Goal: Information Seeking & Learning: Compare options

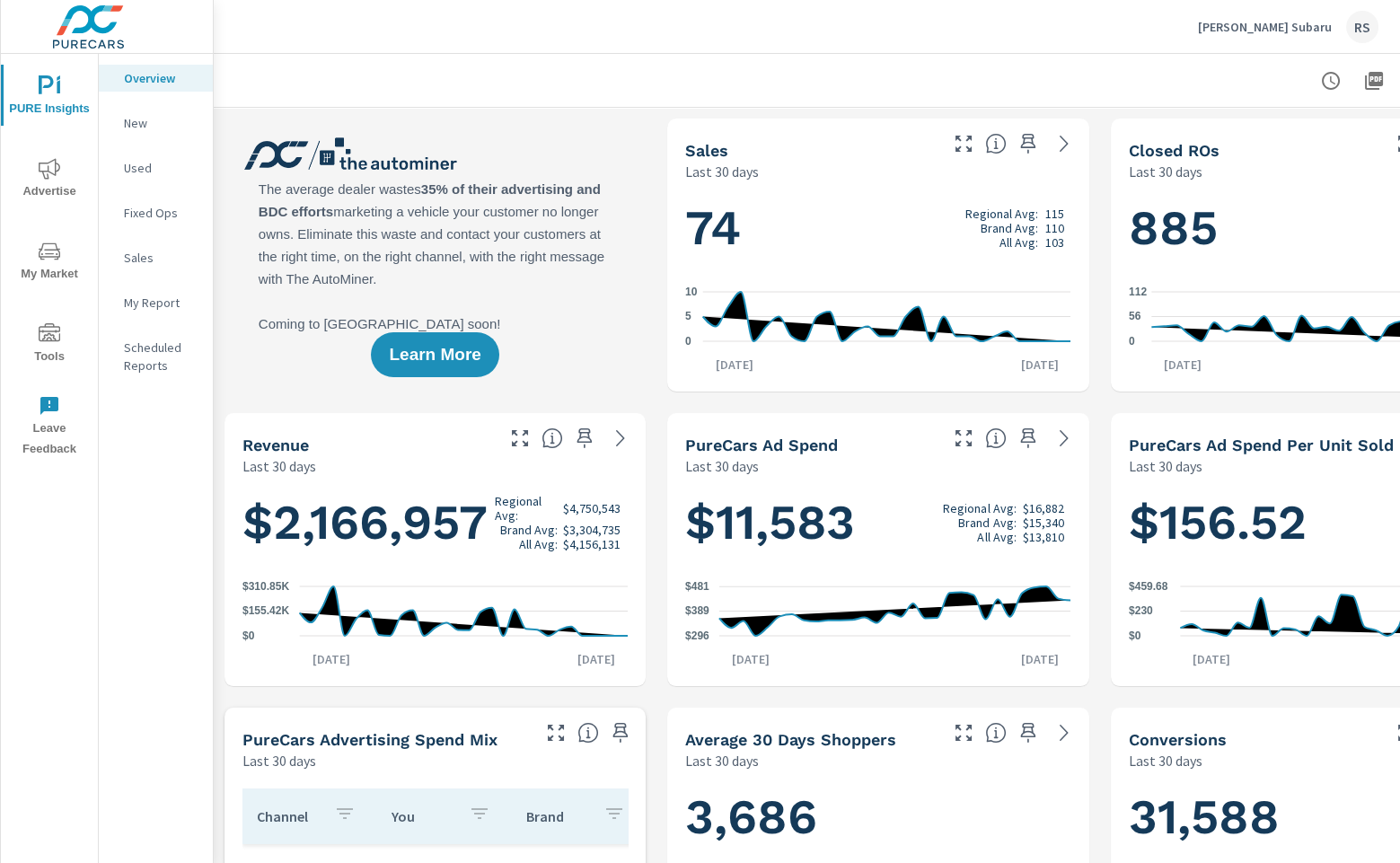
click at [55, 180] on span "Advertise" at bounding box center [48, 179] width 86 height 44
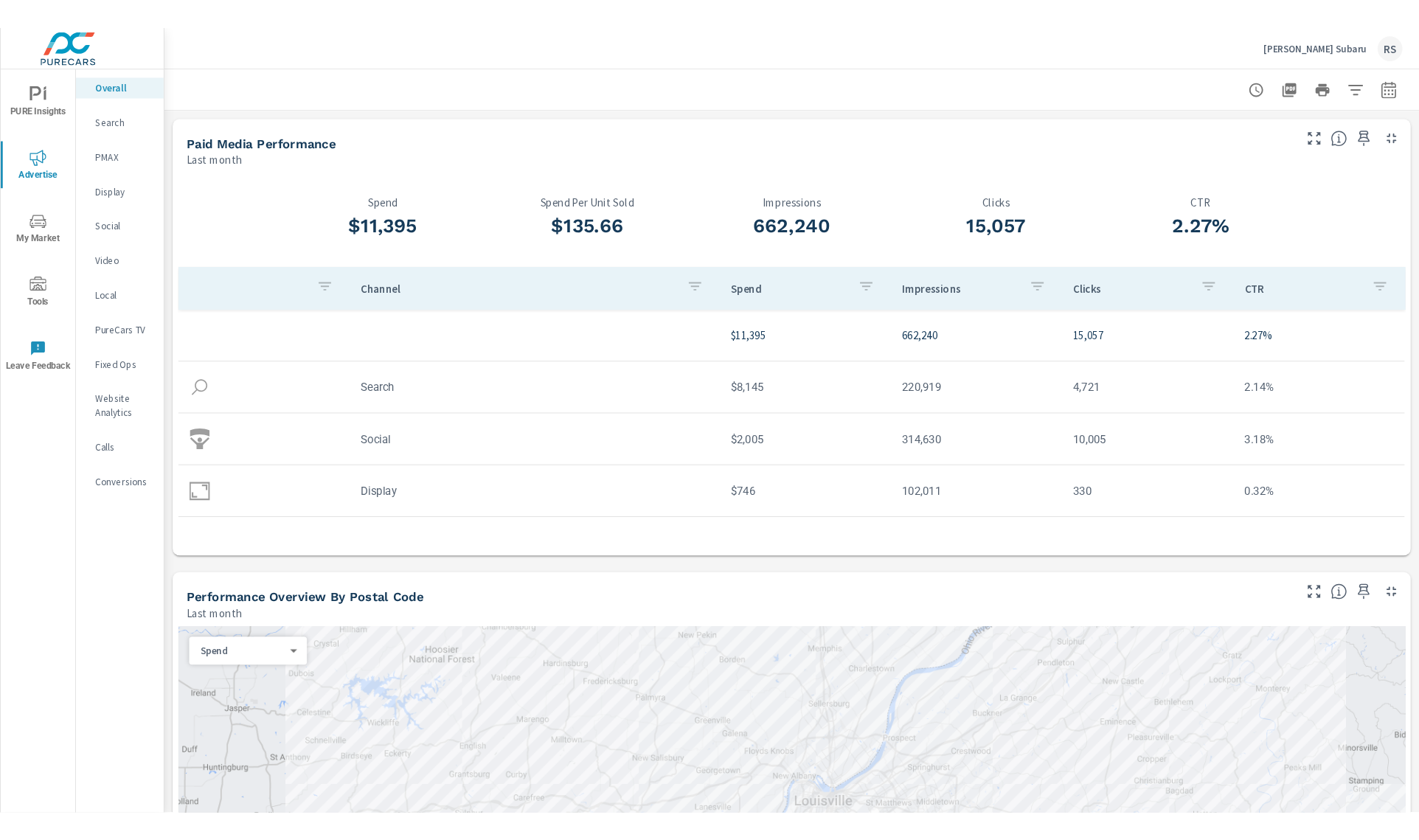
scroll to position [43, 0]
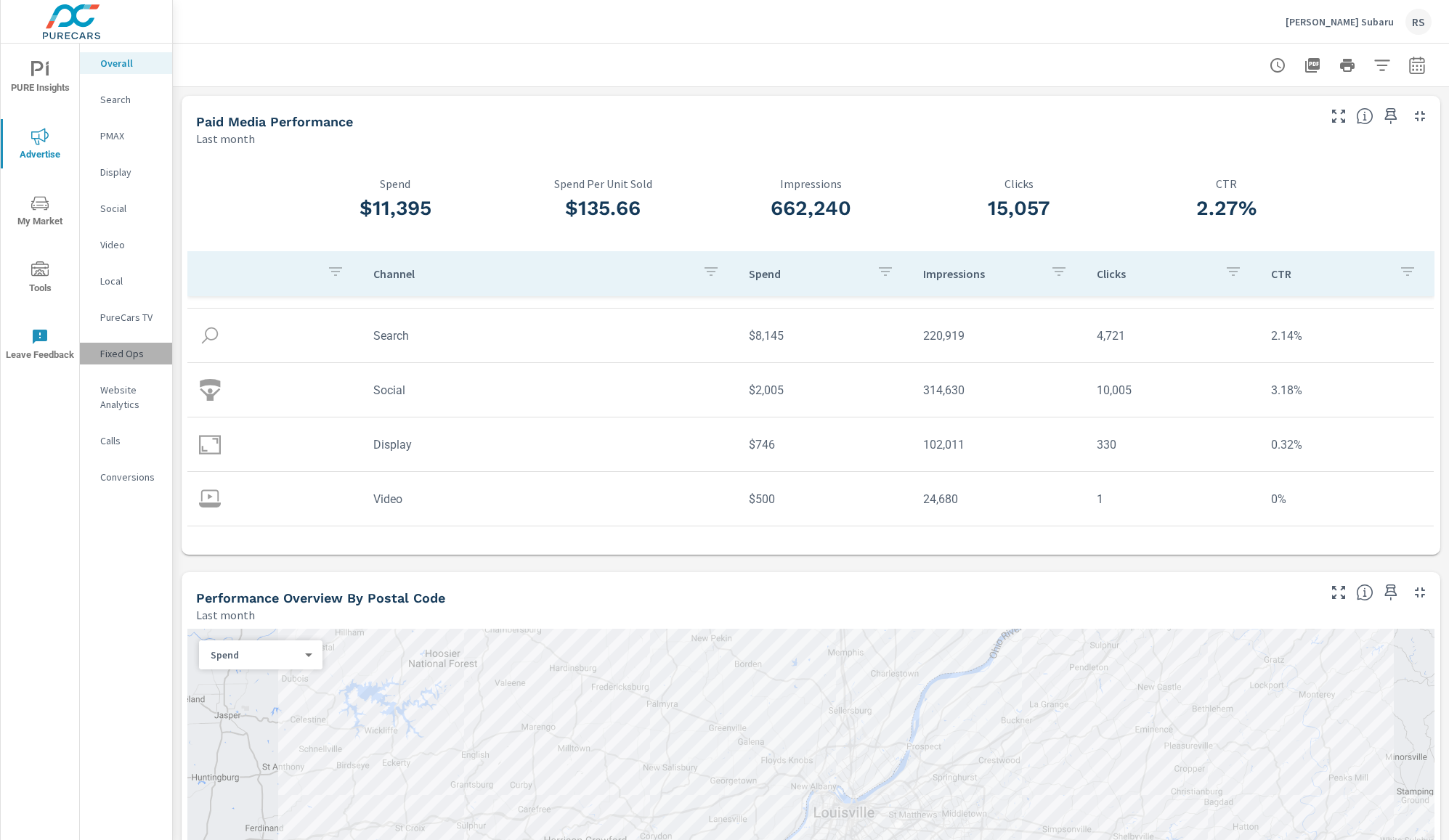
click at [121, 351] on p "Fixed Ops" at bounding box center [130, 353] width 60 height 15
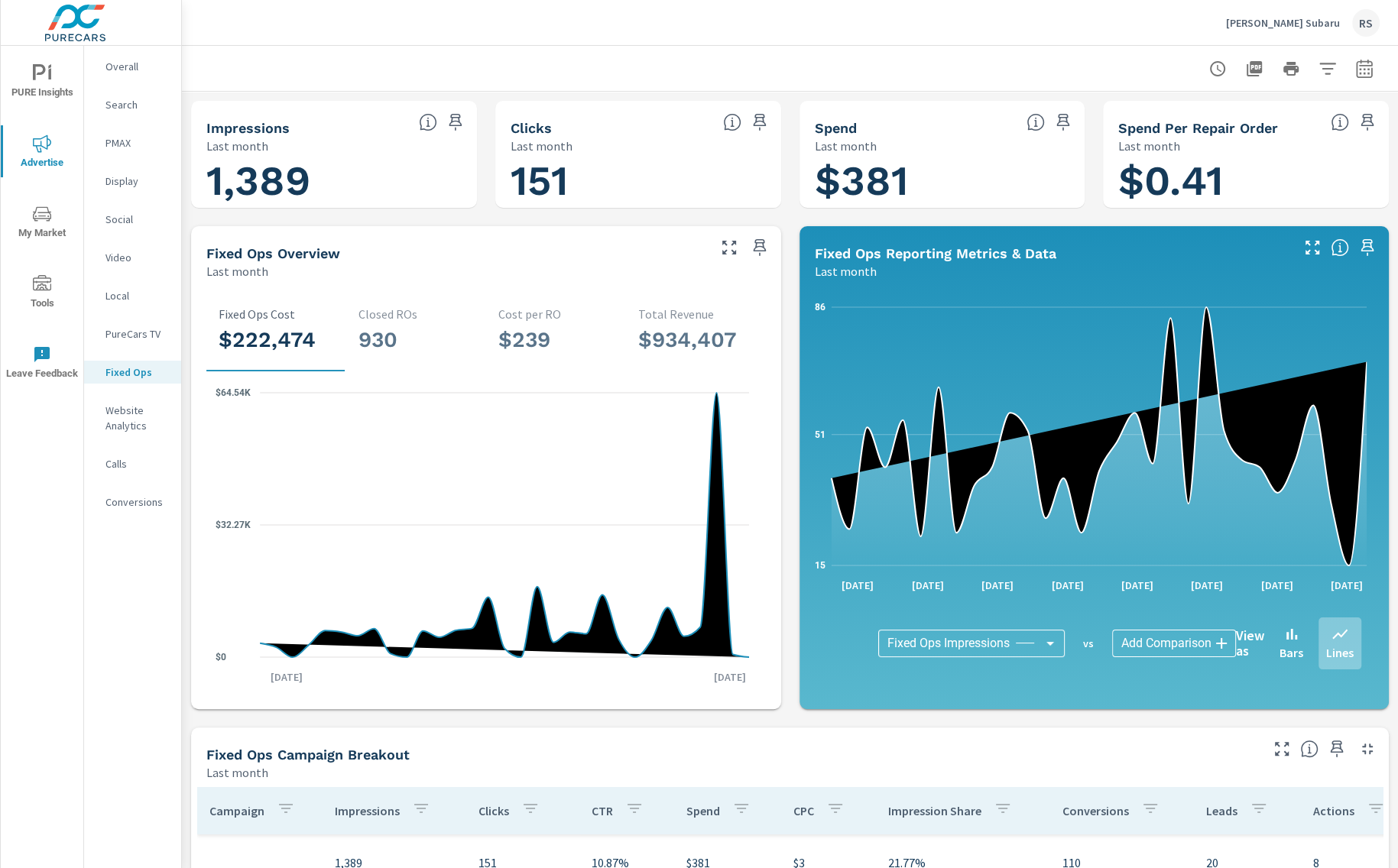
click at [119, 103] on p "Search" at bounding box center [137, 105] width 63 height 16
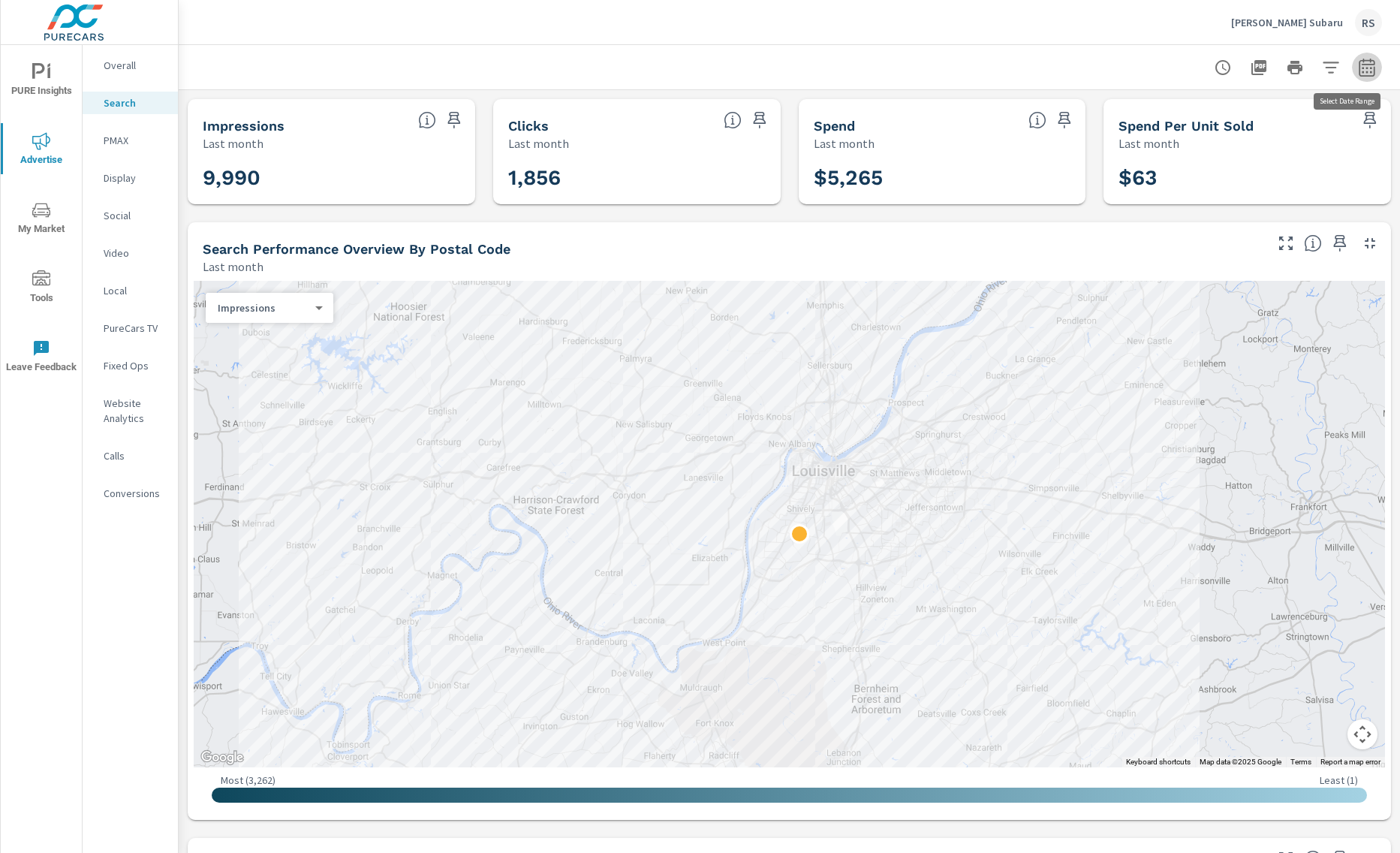
click at [1170, 69] on icon "button" at bounding box center [1367, 67] width 18 height 18
select select "Last month"
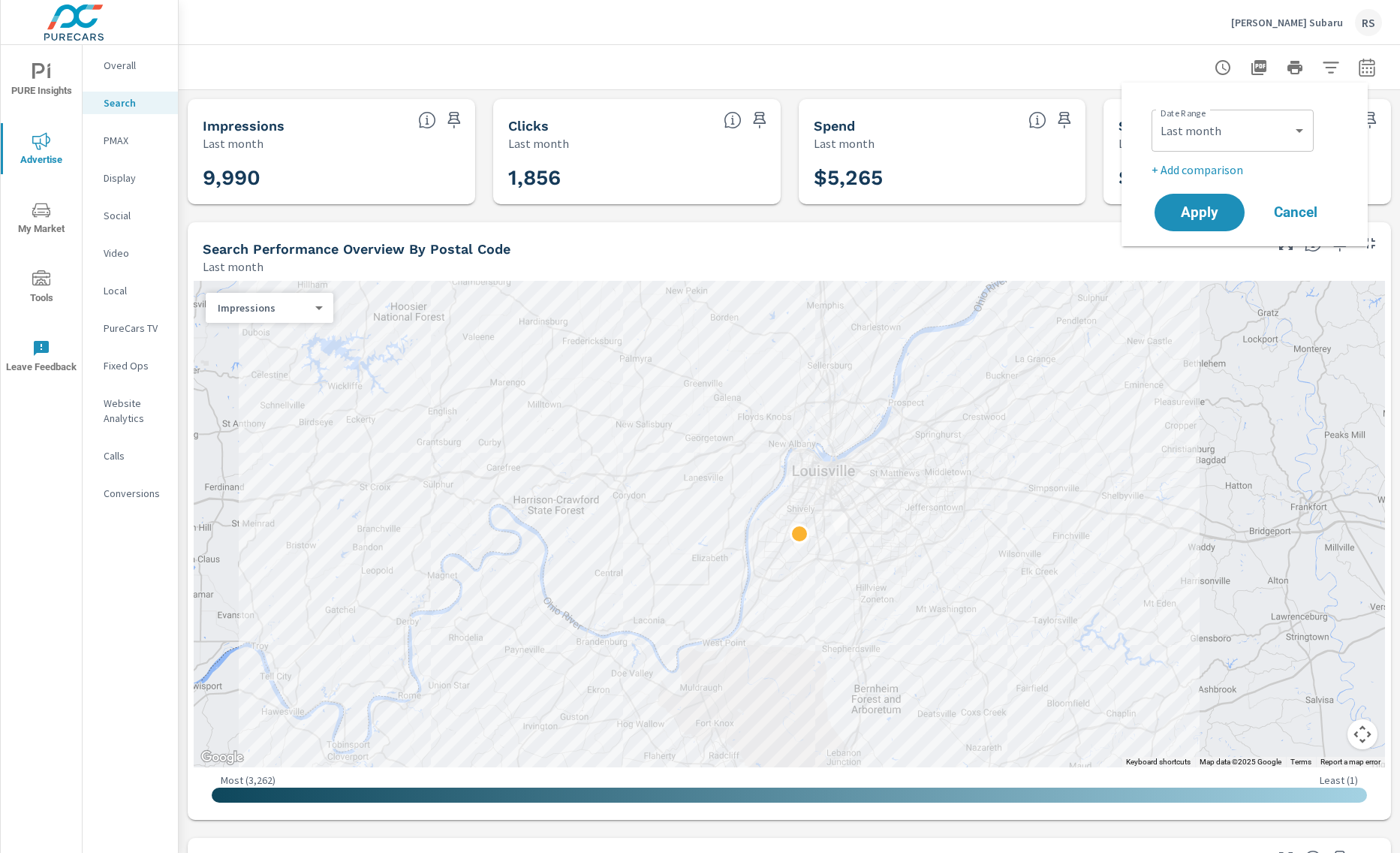
click at [1170, 167] on p "+ Add comparison" at bounding box center [1247, 169] width 192 height 18
select select "Previous period"
click at [1170, 250] on span "Apply" at bounding box center [1200, 255] width 62 height 15
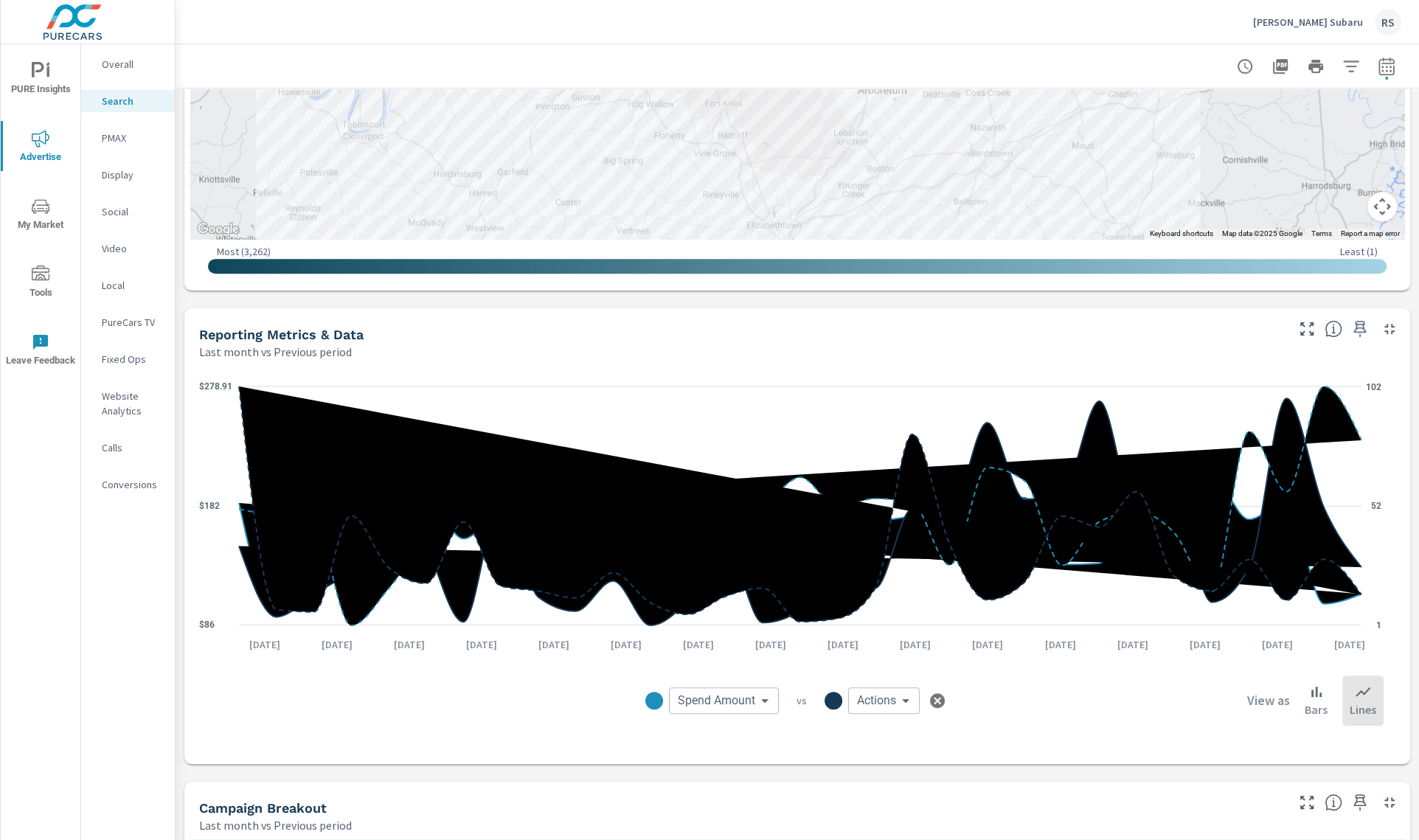
scroll to position [1301, 0]
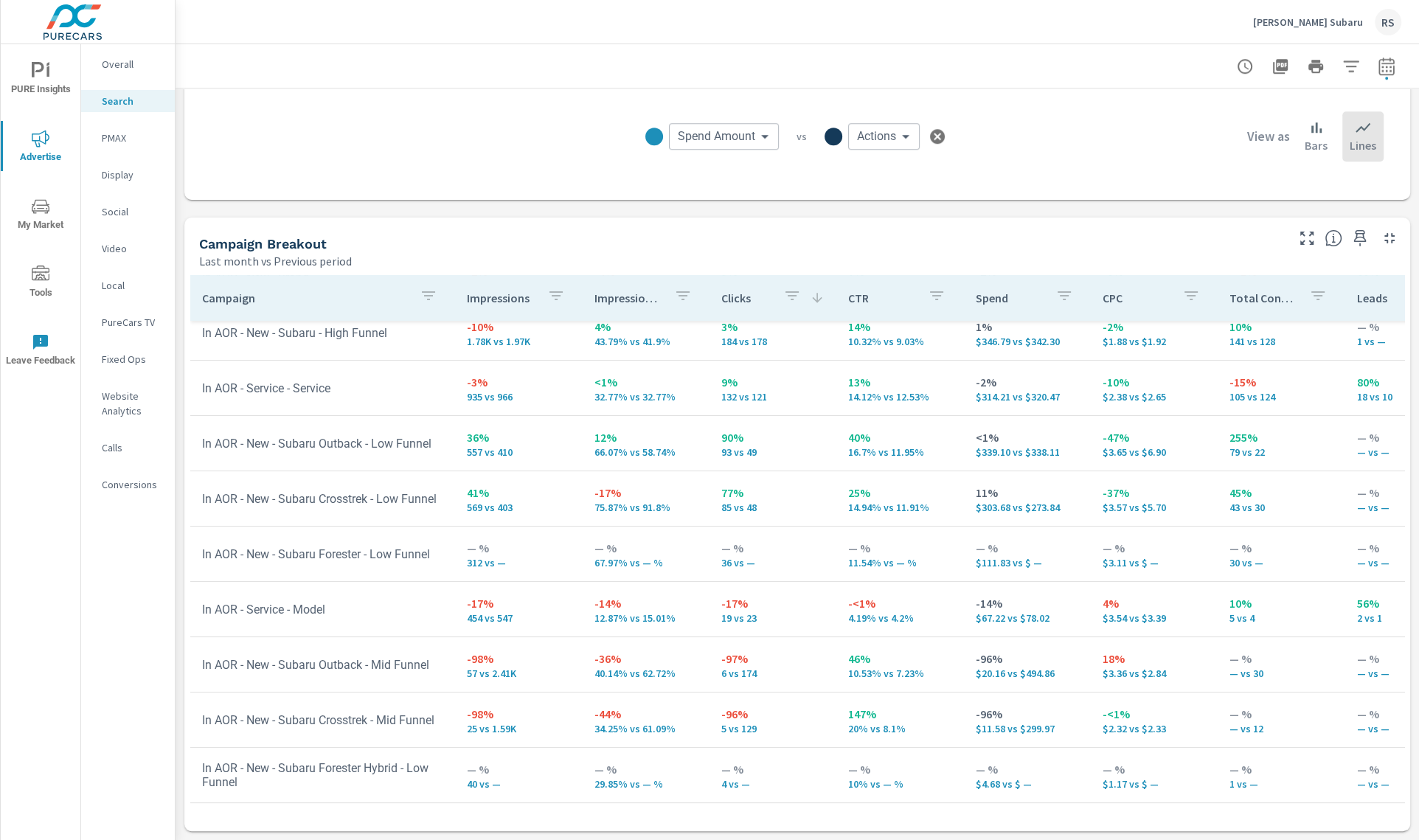
scroll to position [195, 0]
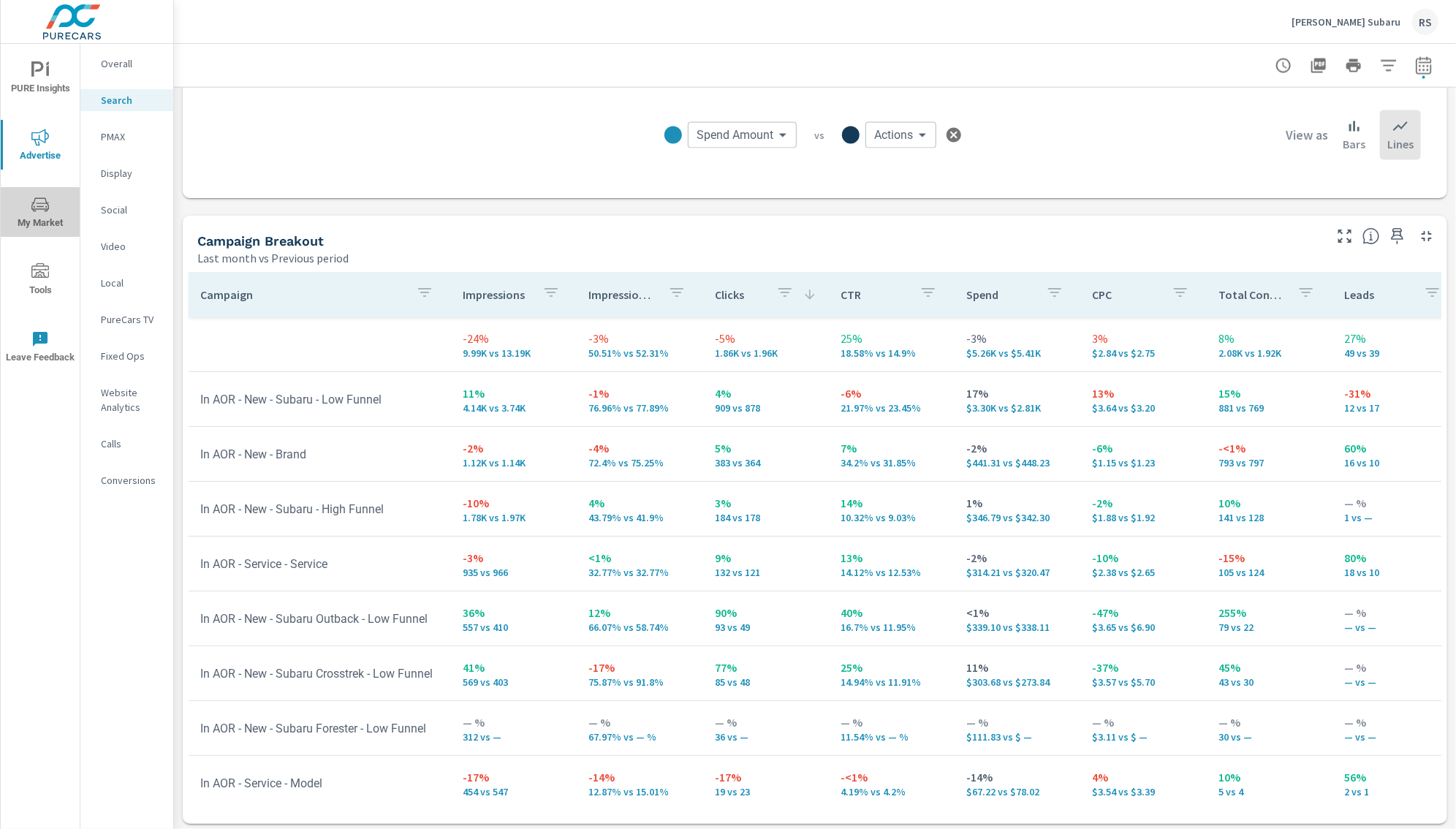
click at [43, 204] on icon "nav menu" at bounding box center [40, 204] width 17 height 14
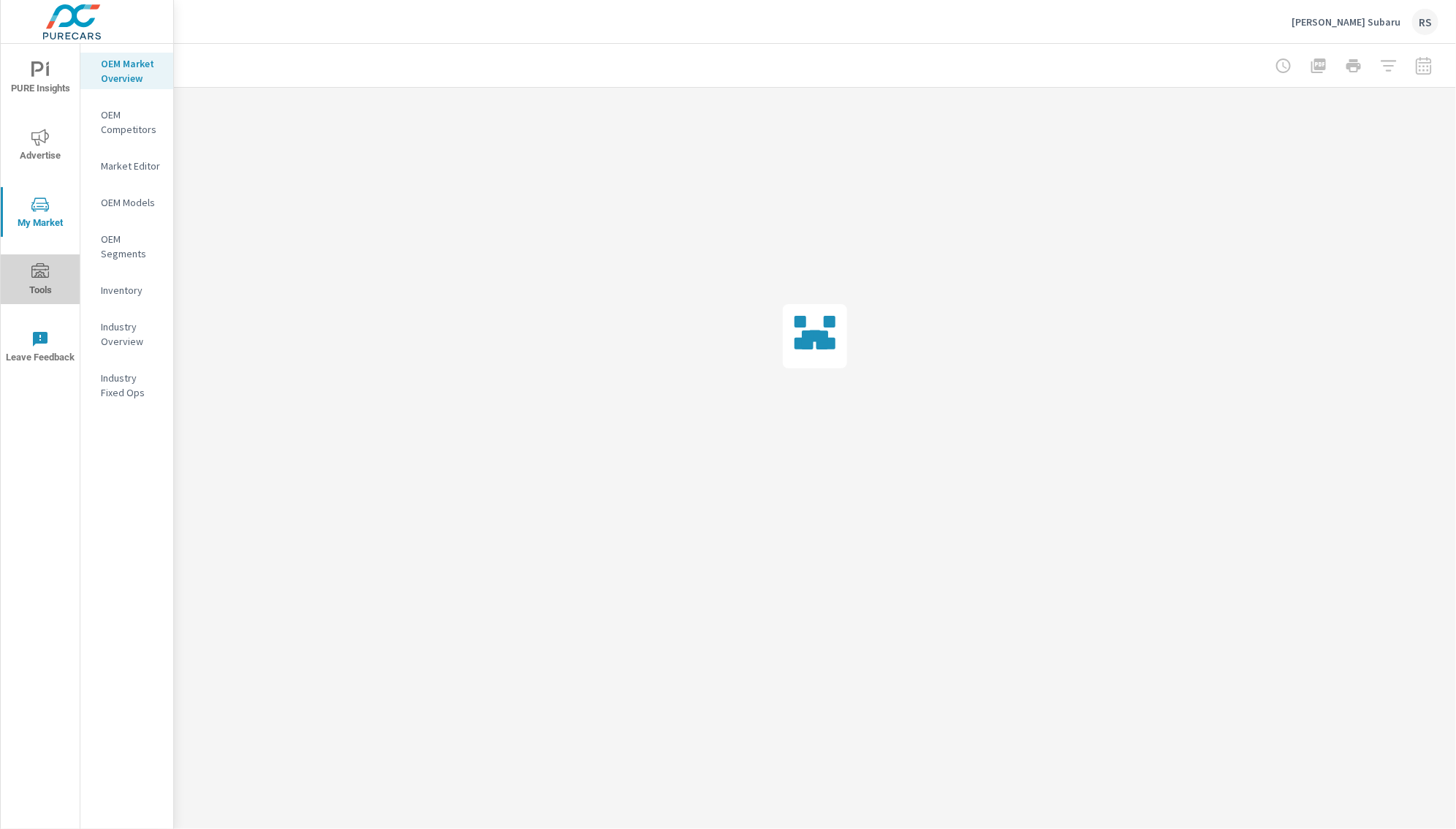
click at [45, 276] on icon "nav menu" at bounding box center [40, 271] width 17 height 15
